Goal: Information Seeking & Learning: Learn about a topic

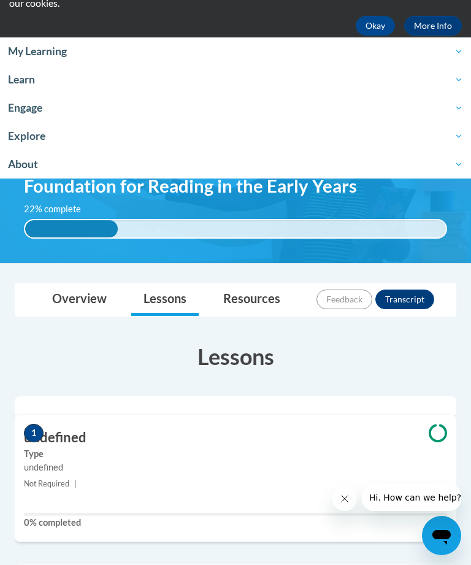
click at [64, 444] on h3 "undefined" at bounding box center [235, 437] width 441 height 19
click at [44, 432] on h3 "undefined" at bounding box center [235, 437] width 441 height 19
click at [86, 441] on h3 "undefined" at bounding box center [235, 437] width 441 height 19
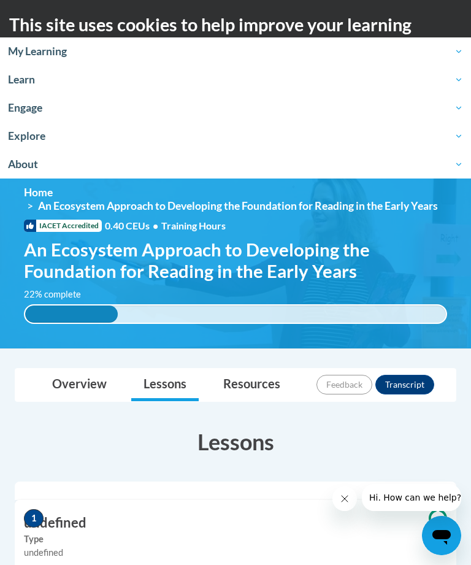
click at [26, 57] on span "My Learning" at bounding box center [235, 51] width 455 height 15
click at [41, 50] on span "My Learning" at bounding box center [235, 51] width 455 height 15
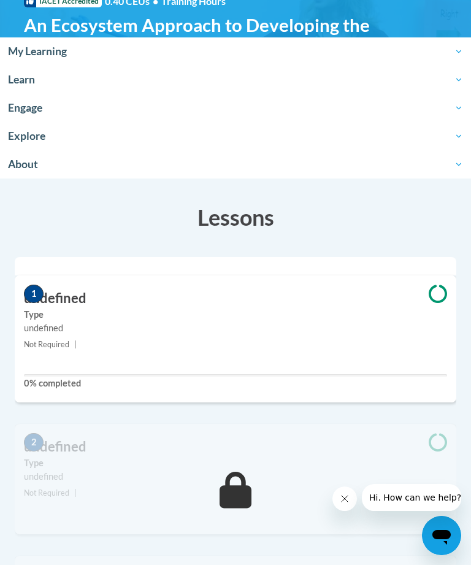
scroll to position [231, 0]
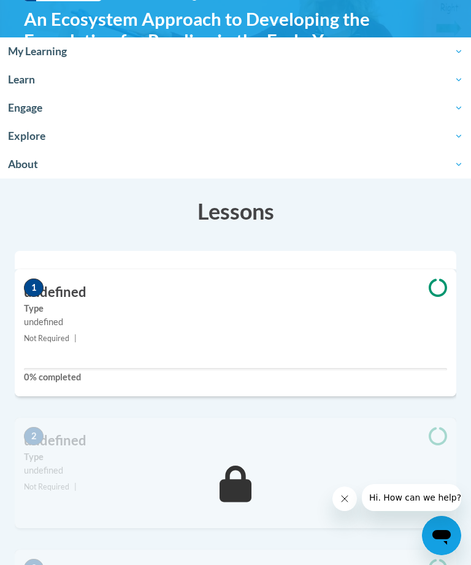
click at [89, 361] on div "1 undefined Type undefined Not Required | 0% completed" at bounding box center [235, 332] width 441 height 127
click at [86, 309] on label "Type" at bounding box center [235, 308] width 423 height 13
click at [81, 289] on h3 "undefined" at bounding box center [235, 292] width 441 height 19
click at [71, 289] on h3 "undefined" at bounding box center [235, 292] width 441 height 19
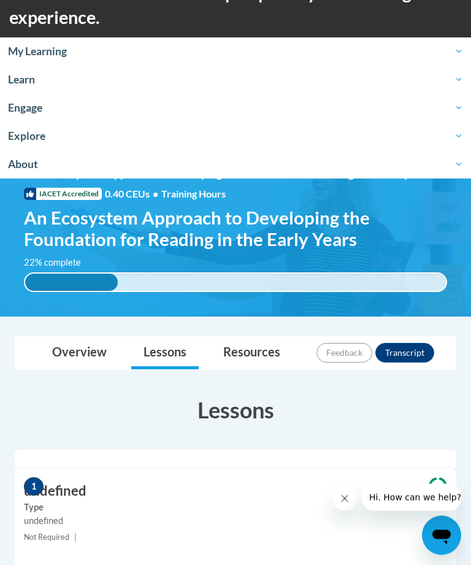
scroll to position [0, 0]
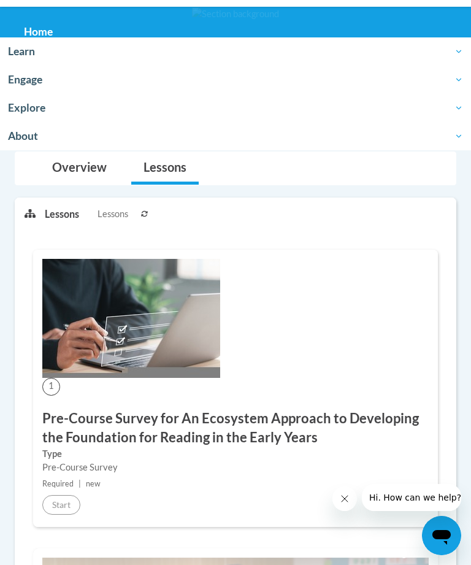
scroll to position [160, 0]
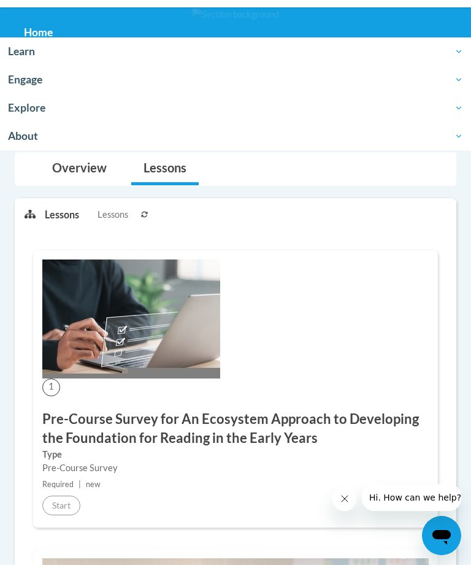
click at [63, 222] on li "Lessons Lessons" at bounding box center [91, 215] width 93 height 32
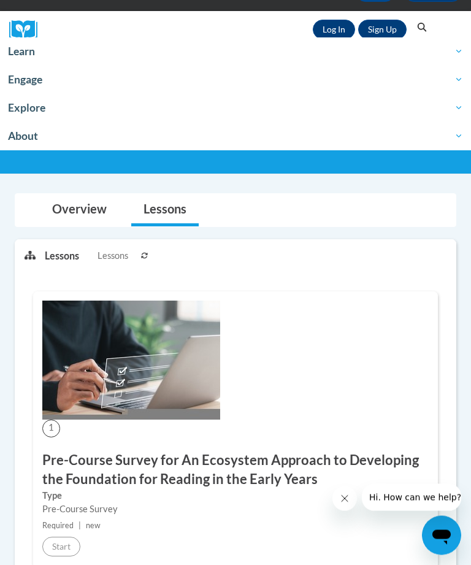
scroll to position [120, 0]
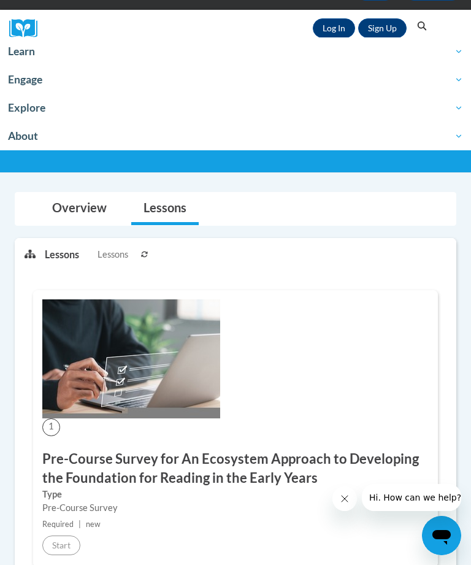
click at [116, 401] on img at bounding box center [131, 358] width 178 height 119
click at [102, 312] on img at bounding box center [131, 358] width 178 height 119
click at [106, 475] on h3 "Pre-Course Survey for An Ecosystem Approach to Developing the Foundation for Re…" at bounding box center [235, 468] width 386 height 38
click at [117, 478] on h3 "Pre-Course Survey for An Ecosystem Approach to Developing the Foundation for Re…" at bounding box center [235, 468] width 386 height 38
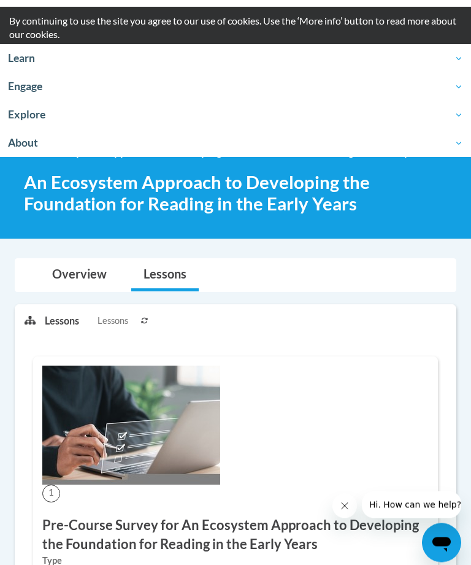
scroll to position [0, 0]
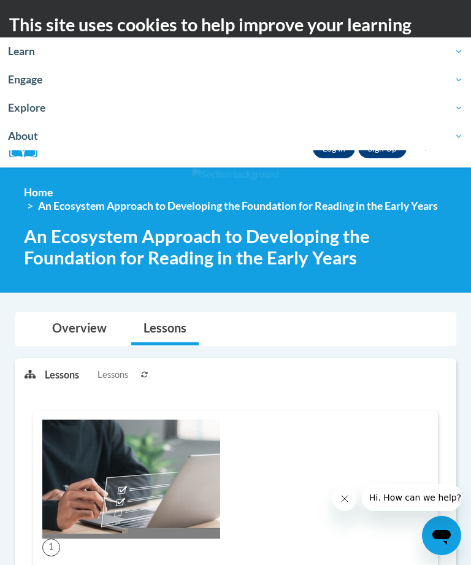
click at [327, 156] on link "Log In" at bounding box center [334, 149] width 42 height 20
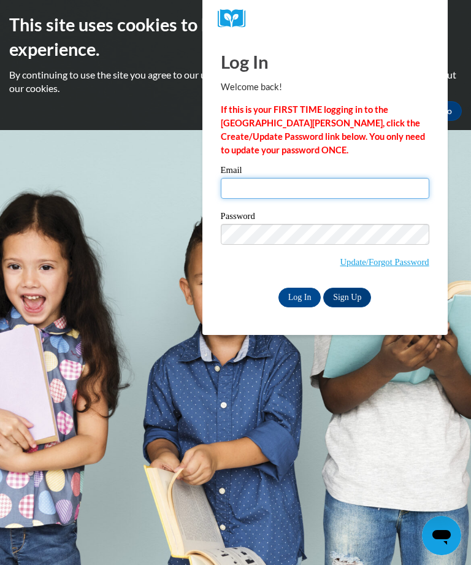
click at [278, 195] on input "Email" at bounding box center [325, 188] width 208 height 21
click at [315, 185] on input "Email" at bounding box center [325, 188] width 208 height 21
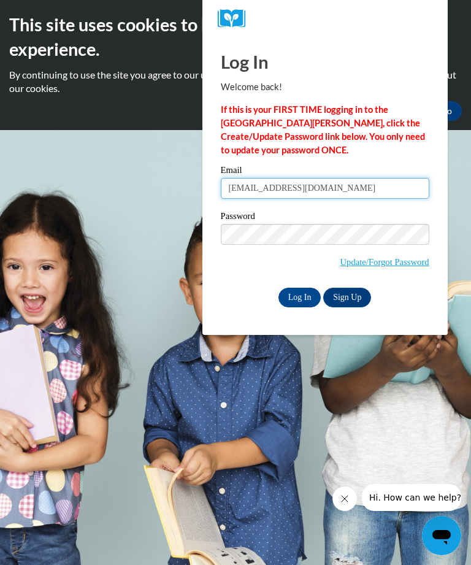
type input "lewismadison36@gmail.com"
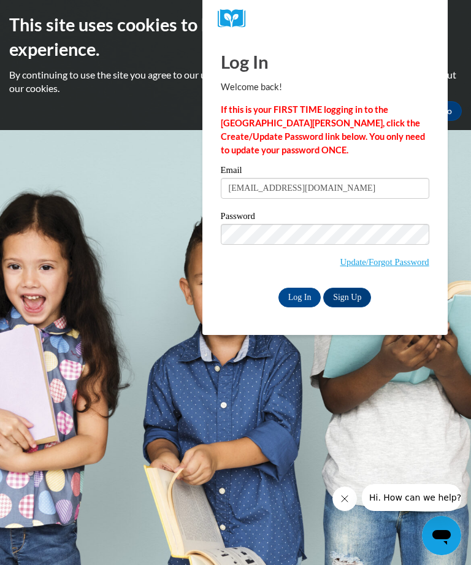
click at [300, 301] on input "Log In" at bounding box center [299, 298] width 43 height 20
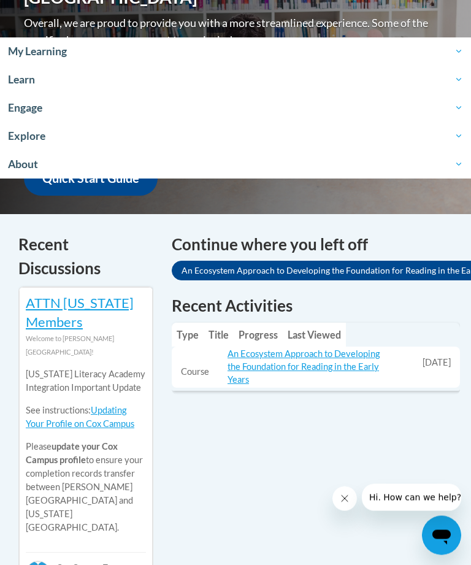
scroll to position [419, 0]
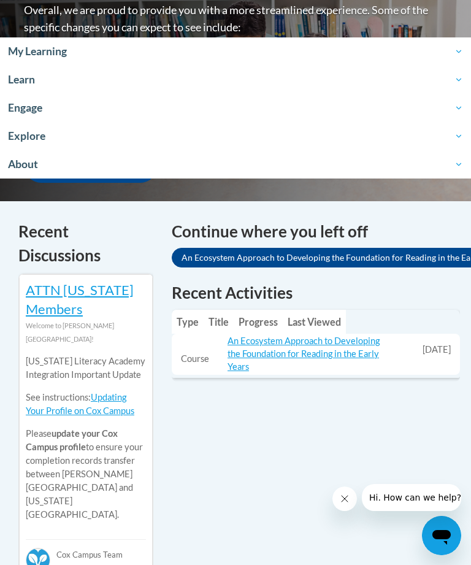
click at [279, 335] on link "An Ecosystem Approach to Developing the Foundation for Reading in the Early Yea…" at bounding box center [303, 353] width 152 height 36
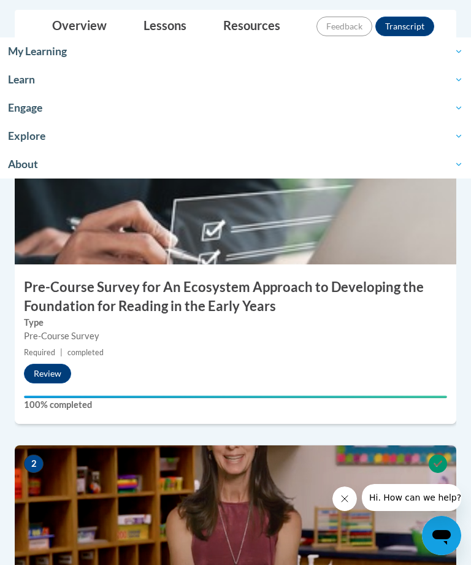
scroll to position [368, 0]
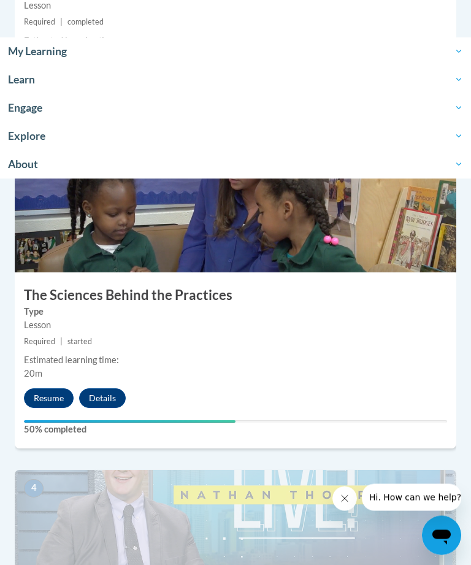
click at [58, 393] on button "Resume" at bounding box center [49, 399] width 50 height 20
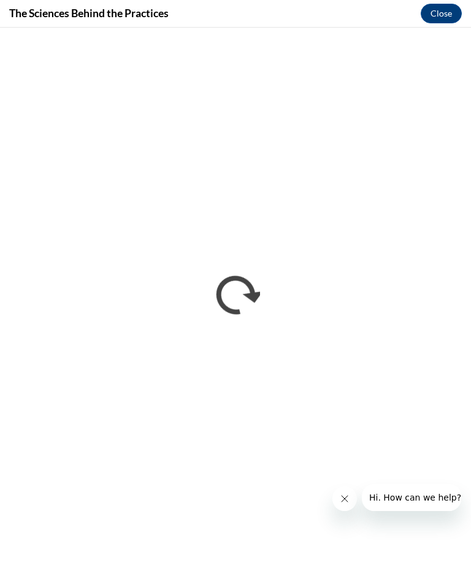
scroll to position [0, 0]
